Goal: Task Accomplishment & Management: Manage account settings

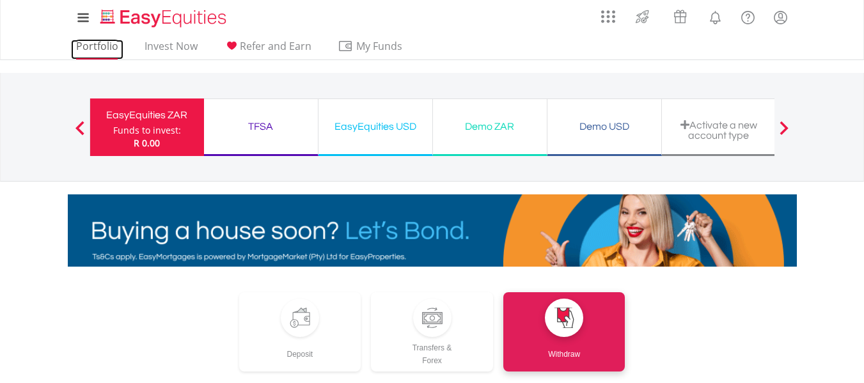
click at [109, 48] on link "Portfolio" at bounding box center [97, 50] width 52 height 20
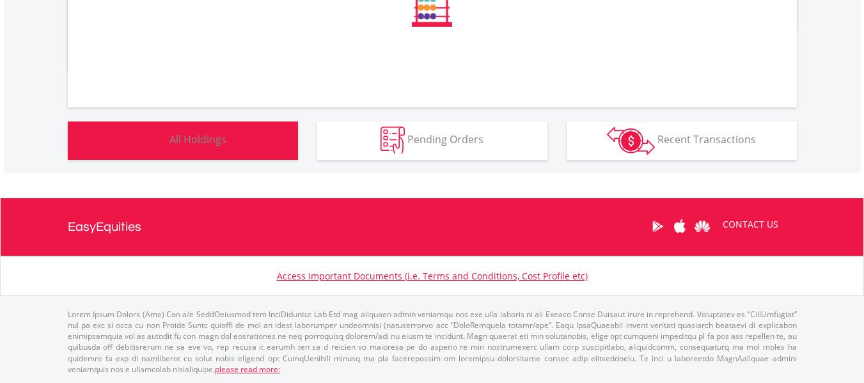
scroll to position [724, 0]
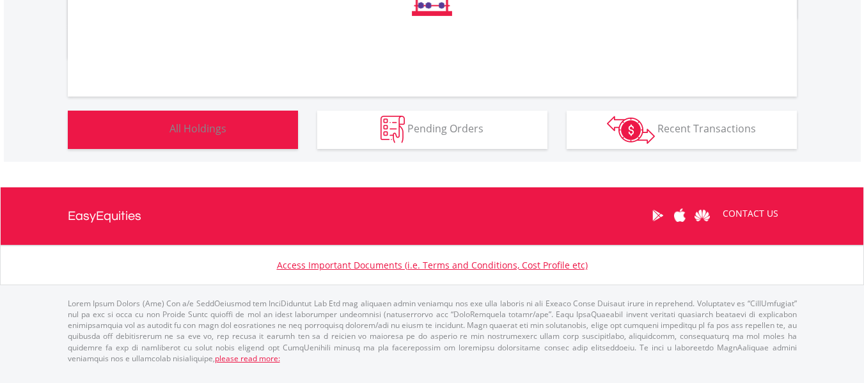
click at [203, 136] on span "All Holdings" at bounding box center [197, 128] width 57 height 14
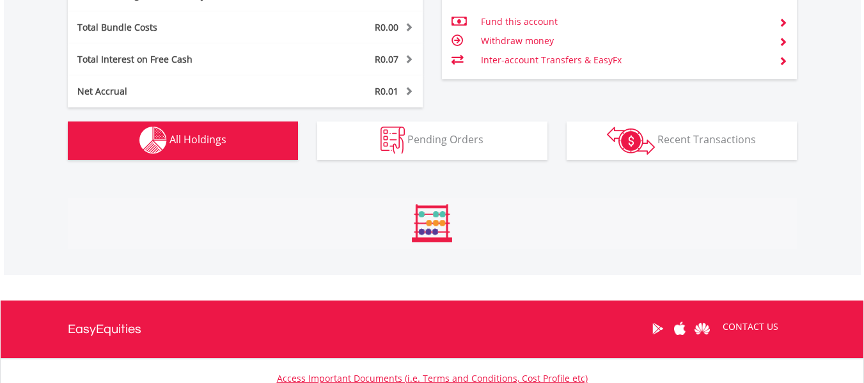
scroll to position [923, 0]
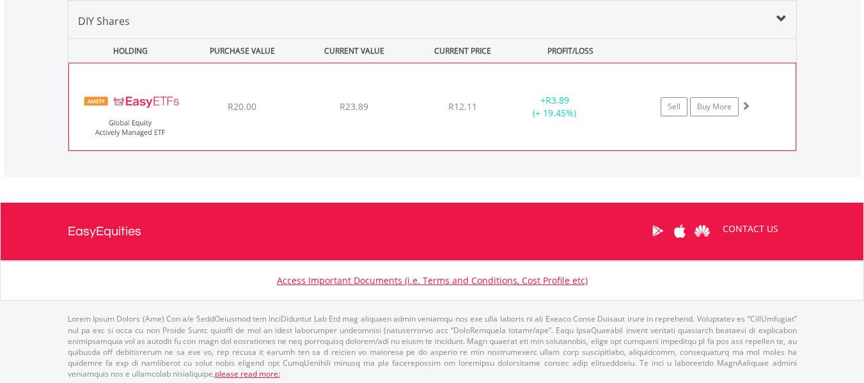
click at [387, 108] on div "R23.89" at bounding box center [354, 106] width 109 height 13
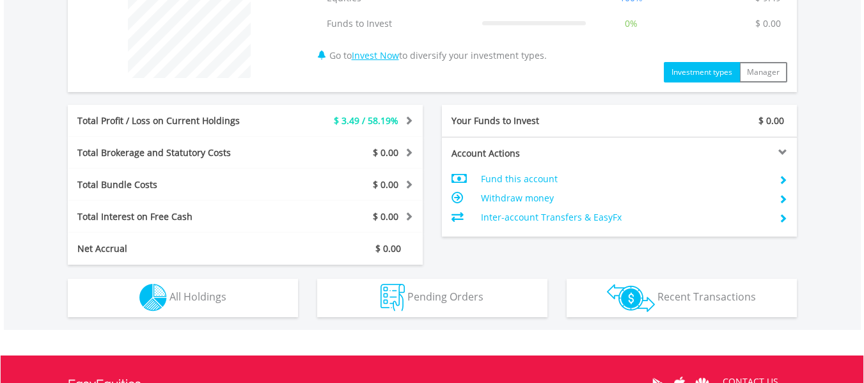
scroll to position [575, 0]
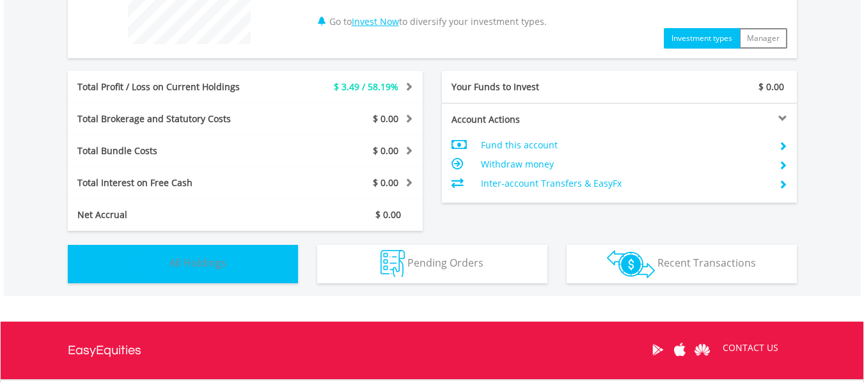
click at [212, 260] on span "All Holdings" at bounding box center [197, 263] width 57 height 14
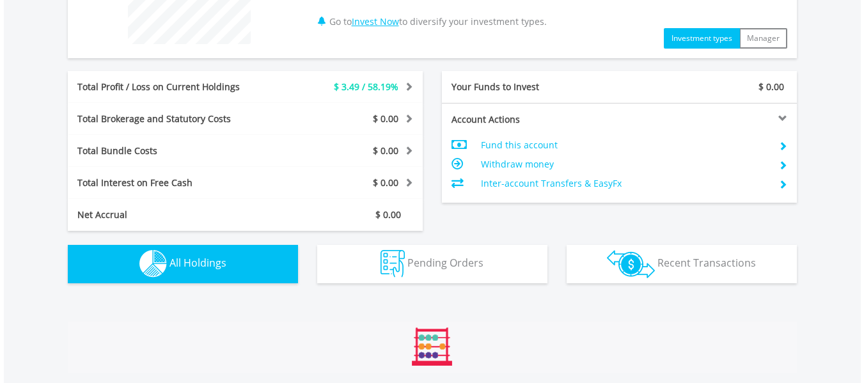
scroll to position [897, 0]
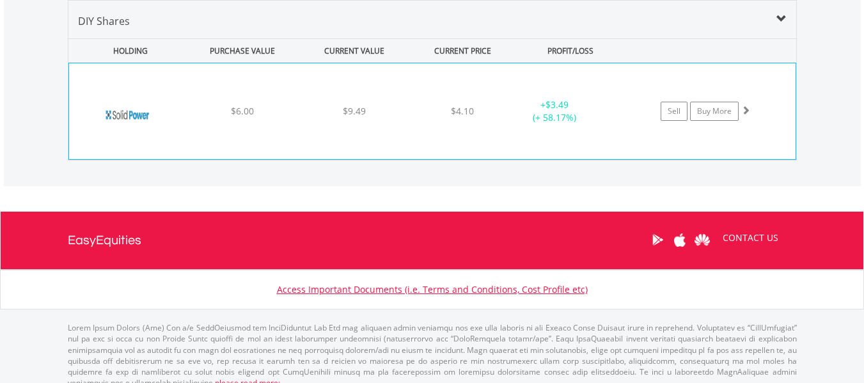
click at [276, 115] on div "$6.00" at bounding box center [242, 111] width 109 height 13
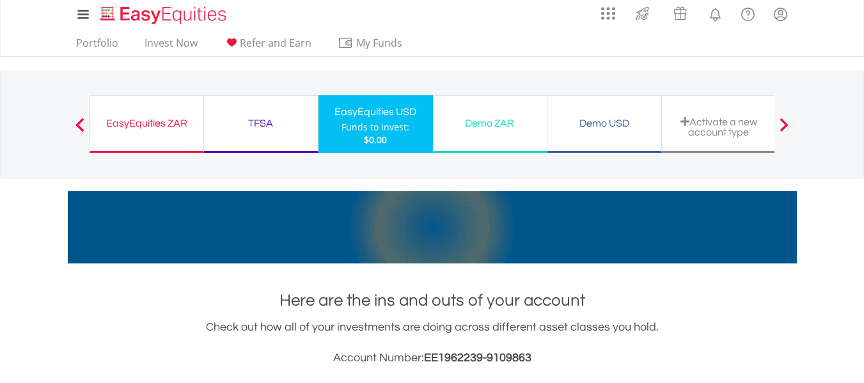
scroll to position [0, 0]
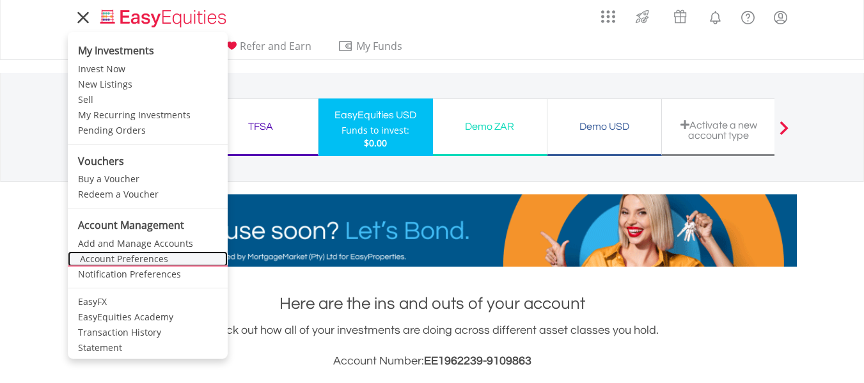
click at [104, 260] on link "Account Preferences" at bounding box center [148, 258] width 160 height 15
